Goal: Transaction & Acquisition: Book appointment/travel/reservation

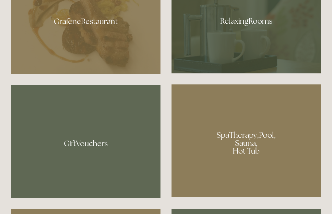
scroll to position [409, 0]
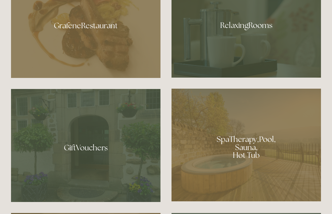
click at [279, 59] on div at bounding box center [247, 23] width 150 height 109
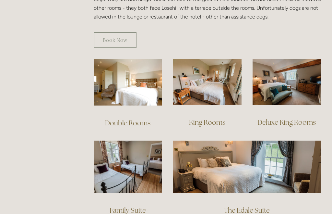
scroll to position [417, 0]
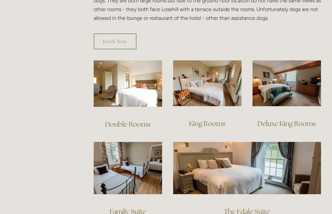
click at [284, 75] on img at bounding box center [287, 83] width 68 height 46
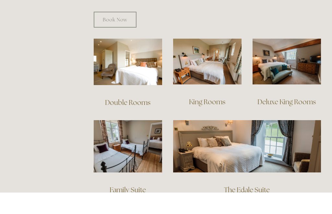
scroll to position [438, 0]
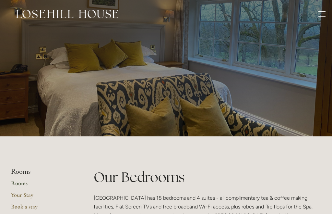
click at [321, 16] on div at bounding box center [322, 16] width 7 height 1
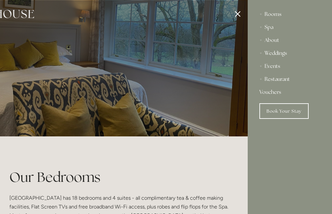
click at [288, 112] on link "Book Your Stay" at bounding box center [284, 111] width 49 height 16
